Goal: Task Accomplishment & Management: Use online tool/utility

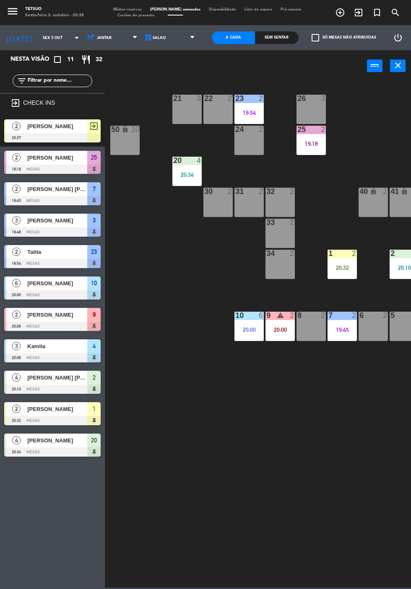
click at [76, 412] on span "[PERSON_NAME]" at bounding box center [57, 409] width 60 height 9
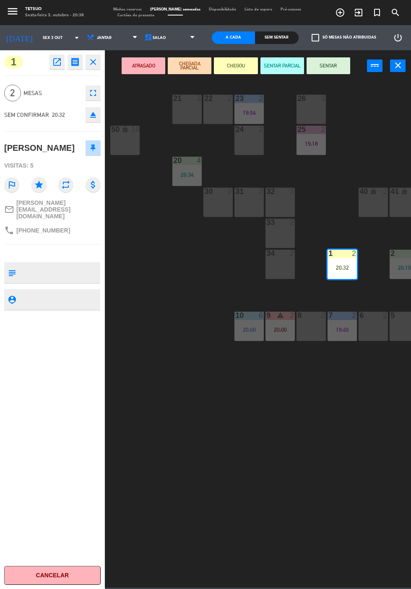
click at [330, 65] on button "SENTAR" at bounding box center [328, 65] width 44 height 17
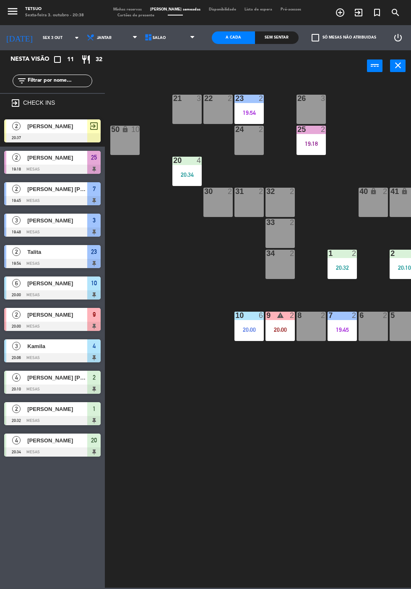
click at [314, 468] on div "21 3 22 2 23 2 19:54 26 3 44 lock 4 24 2 25 2 19:18 43 lock 4 50 lock 10 20 4 2…" at bounding box center [260, 334] width 302 height 508
click at [70, 128] on span "[PERSON_NAME]" at bounding box center [57, 126] width 60 height 9
click at [367, 459] on div "21 3 22 2 23 2 19:54 26 3 44 lock 4 24 2 25 2 19:18 43 lock 4 50 lock 10 20 4 2…" at bounding box center [260, 334] width 302 height 508
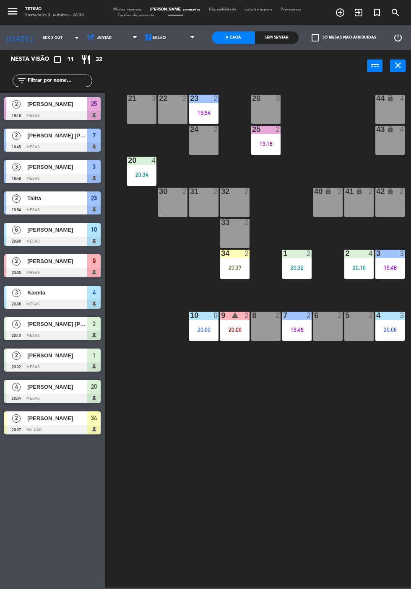
click at [245, 489] on div "21 3 22 2 23 2 19:54 26 3 44 lock 4 24 2 25 2 19:18 43 lock 4 50 lock 10 20 4 2…" at bounding box center [260, 334] width 302 height 508
click at [56, 431] on div at bounding box center [52, 429] width 96 height 9
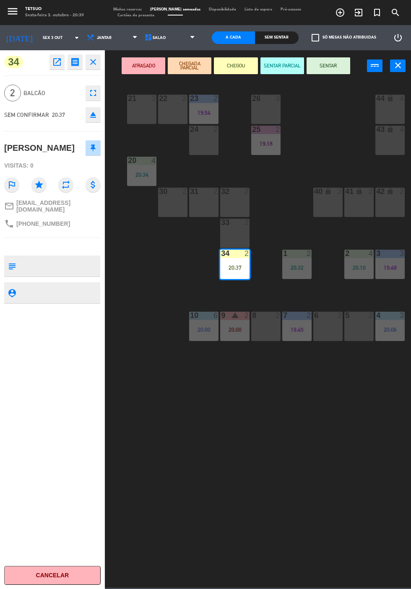
click at [337, 69] on button "SENTAR" at bounding box center [328, 65] width 44 height 17
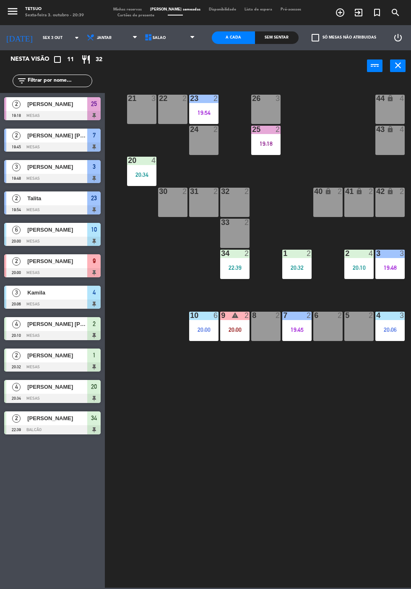
scroll to position [0, 0]
click at [301, 449] on div "21 3 22 2 23 2 19:54 26 3 44 lock 4 24 2 25 2 19:18 43 lock 4 50 lock 10 20 4 2…" at bounding box center [260, 334] width 302 height 508
click at [261, 480] on div "21 3 22 2 23 2 19:54 26 3 44 lock 4 24 2 25 2 19:18 43 lock 4 50 lock 10 20 4 2…" at bounding box center [260, 334] width 302 height 508
click at [358, 17] on icon "exit_to_app" at bounding box center [358, 13] width 10 height 10
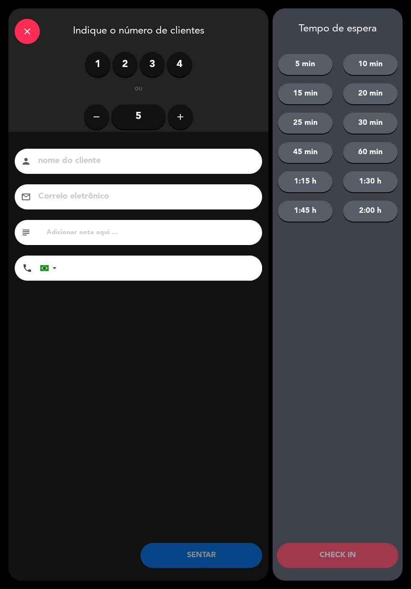
click at [135, 53] on div "1 2 3 4" at bounding box center [138, 64] width 107 height 25
click at [120, 64] on label "2" at bounding box center [124, 64] width 25 height 25
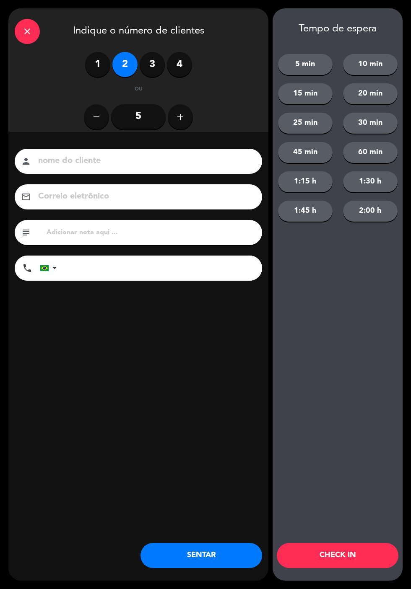
click at [148, 167] on input at bounding box center [144, 161] width 214 height 15
type input "G"
type input "Iron dagkji"
click at [148, 272] on input "tel" at bounding box center [163, 268] width 197 height 25
type input "62999968660"
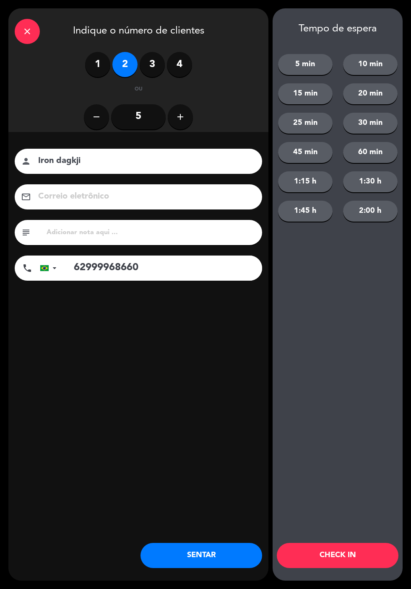
click at [192, 202] on input at bounding box center [144, 196] width 214 height 15
click at [197, 201] on input at bounding box center [144, 196] width 214 height 15
click at [245, 317] on div "nome do cliente person Iron dagkji Correio eletrônico email subject phone [GEOG…" at bounding box center [138, 228] width 260 height 193
click at [204, 564] on button "SENTAR" at bounding box center [201, 555] width 122 height 25
